Goal: Task Accomplishment & Management: Use online tool/utility

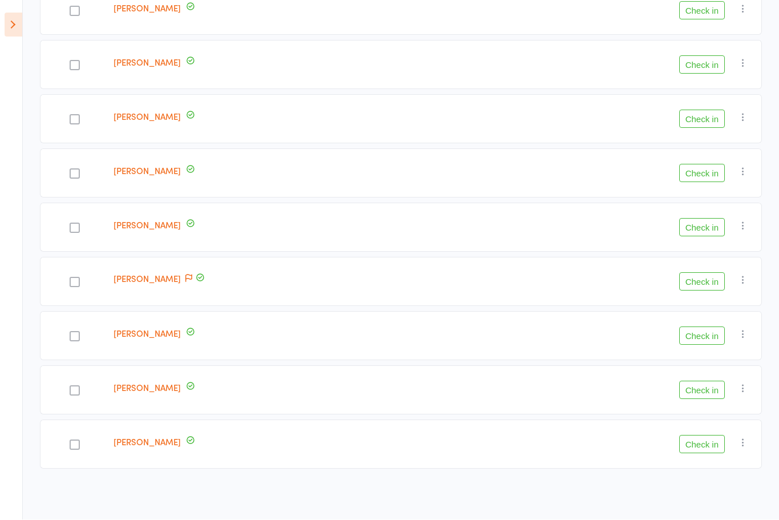
click at [21, 22] on icon at bounding box center [14, 25] width 18 height 24
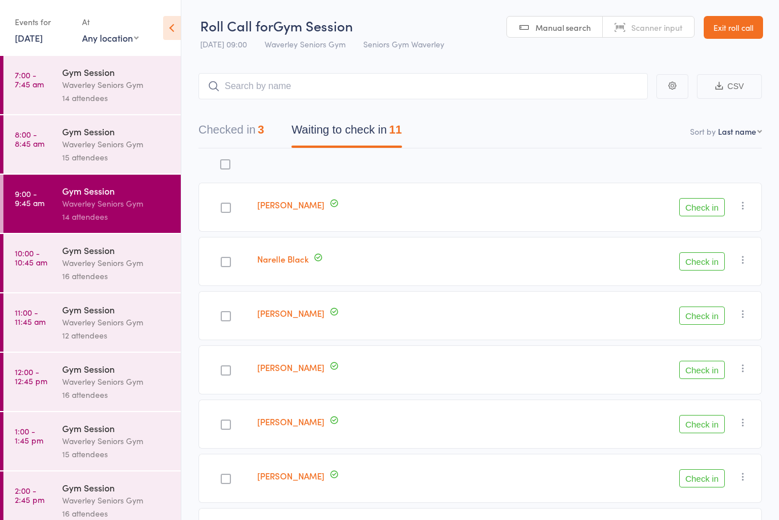
click at [173, 29] on icon at bounding box center [172, 28] width 18 height 24
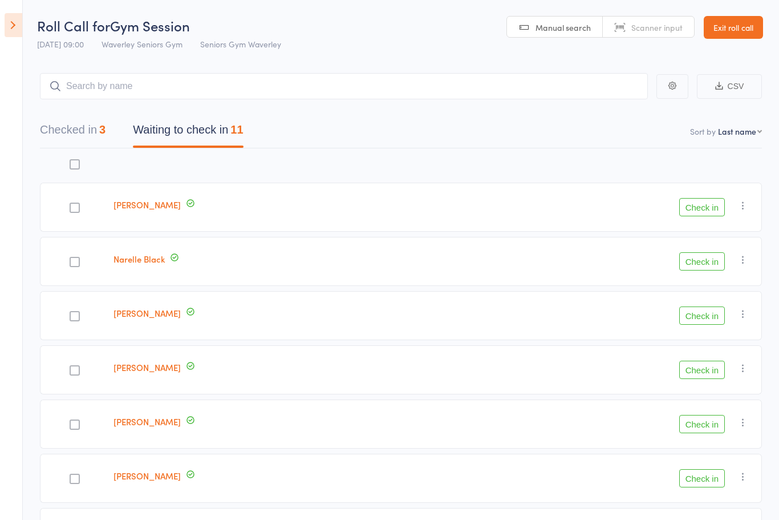
click at [735, 27] on link "Exit roll call" at bounding box center [733, 27] width 59 height 23
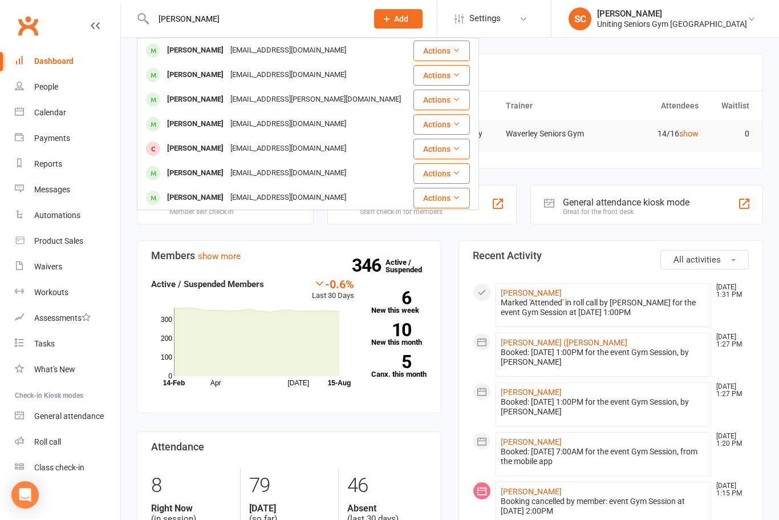
type input "Rosemary"
click at [336, 72] on div "Rosemary Kraegen rmkraegen@hotmail.com" at bounding box center [275, 74] width 274 height 23
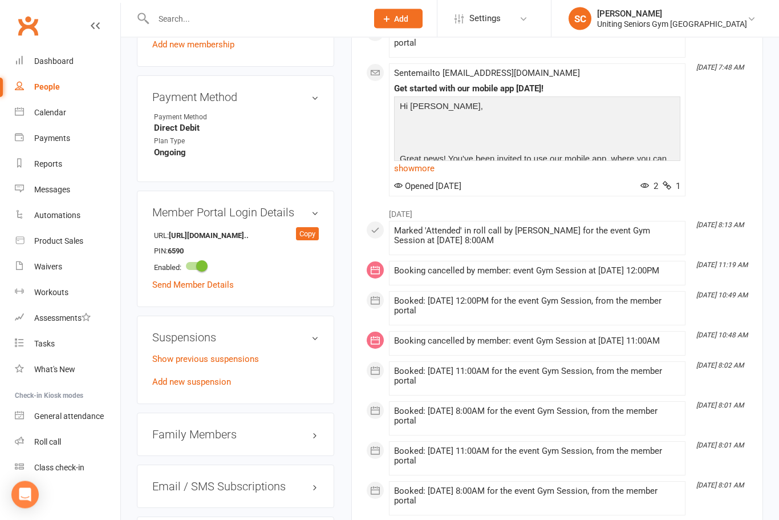
scroll to position [673, 0]
click at [245, 364] on link "Show previous suspensions" at bounding box center [205, 359] width 107 height 10
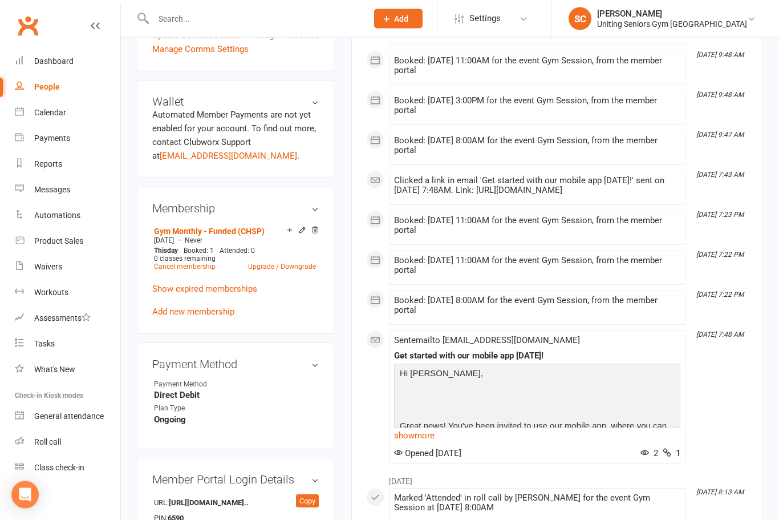
scroll to position [405, 0]
click at [242, 295] on link "Show expired memberships" at bounding box center [204, 290] width 105 height 10
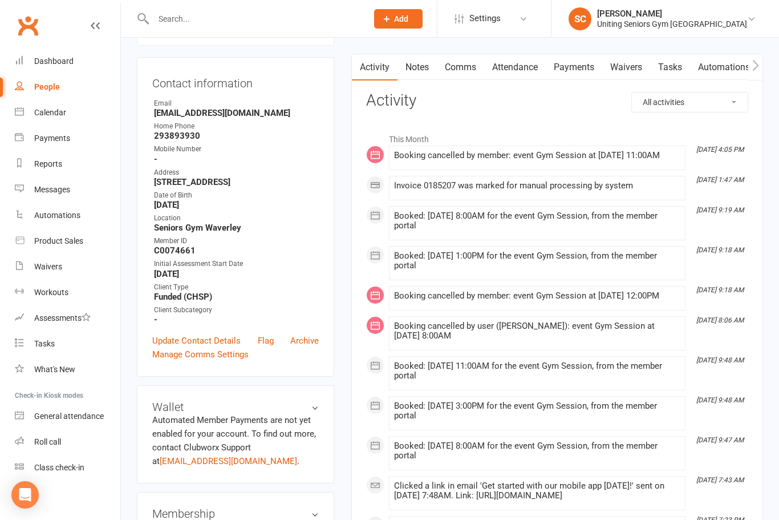
scroll to position [0, 0]
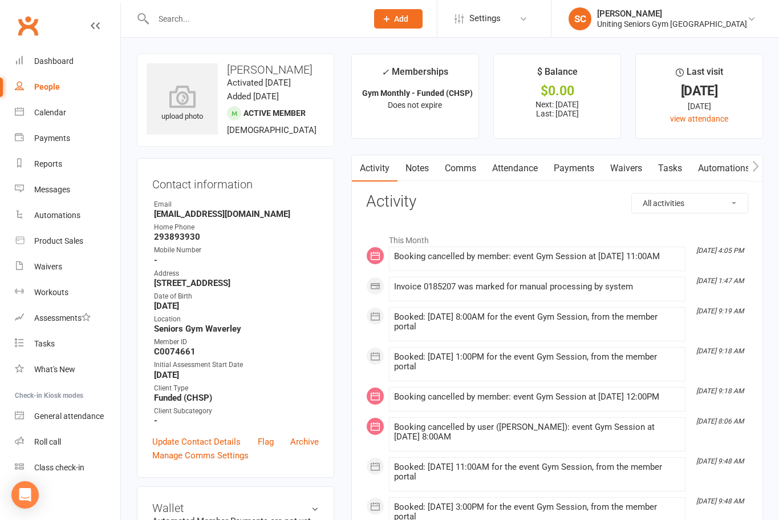
click at [71, 445] on link "Roll call" at bounding box center [67, 442] width 105 height 26
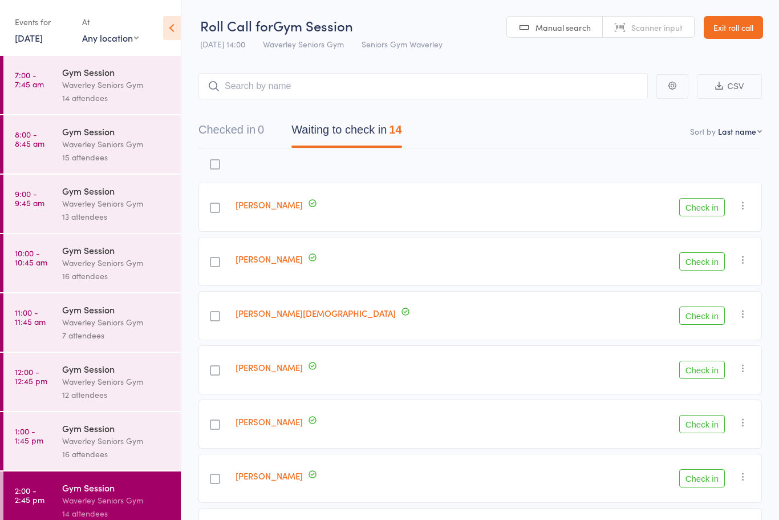
click at [180, 25] on icon at bounding box center [172, 28] width 18 height 24
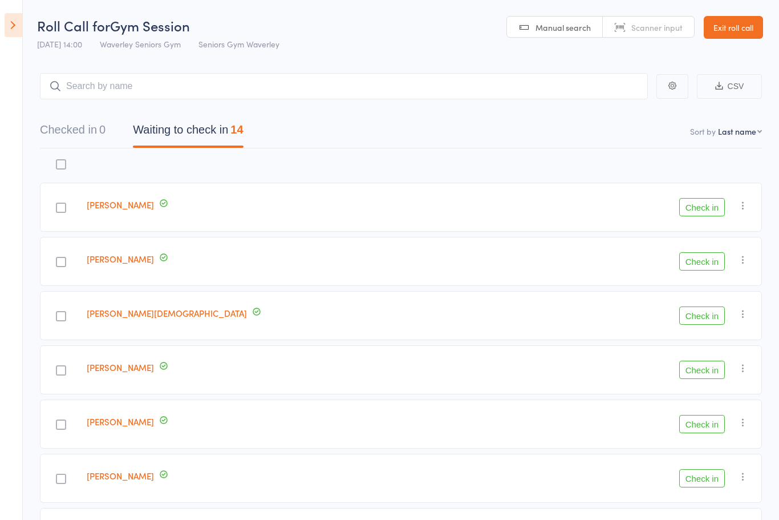
click at [699, 482] on button "Check in" at bounding box center [702, 478] width 46 height 18
